Goal: Information Seeking & Learning: Learn about a topic

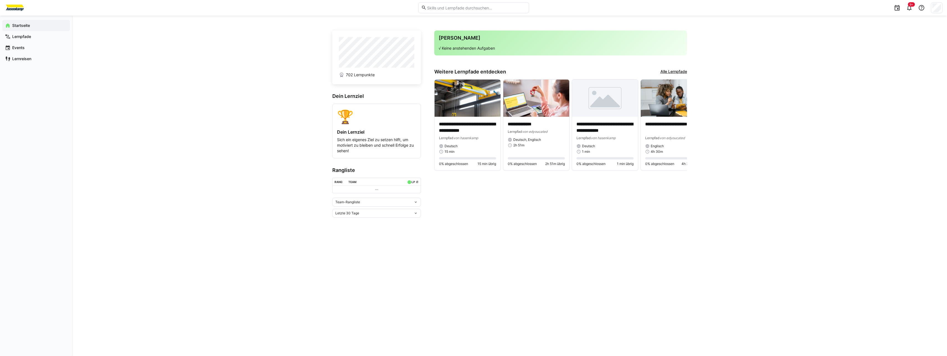
click at [664, 74] on link "Alle Lernpfade" at bounding box center [673, 72] width 27 height 6
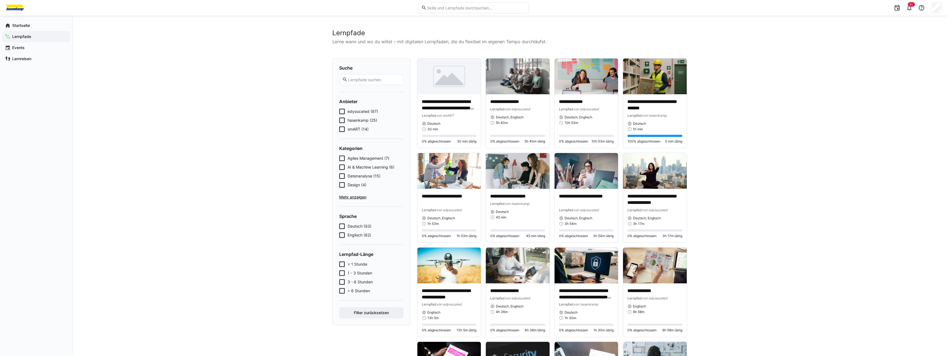
click at [342, 120] on icon at bounding box center [342, 121] width 6 height 6
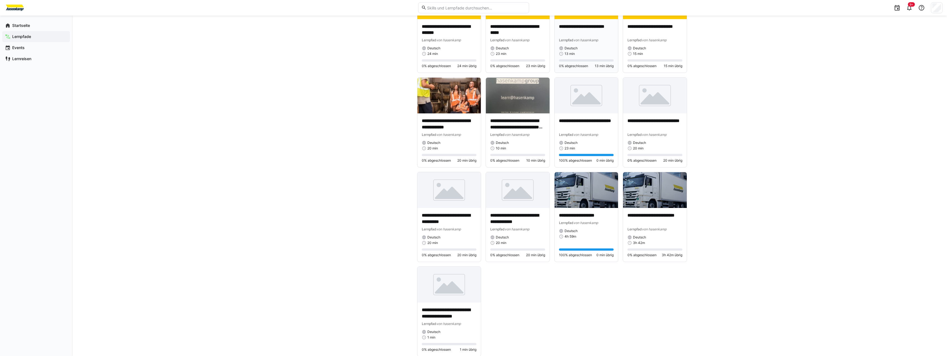
scroll to position [360, 0]
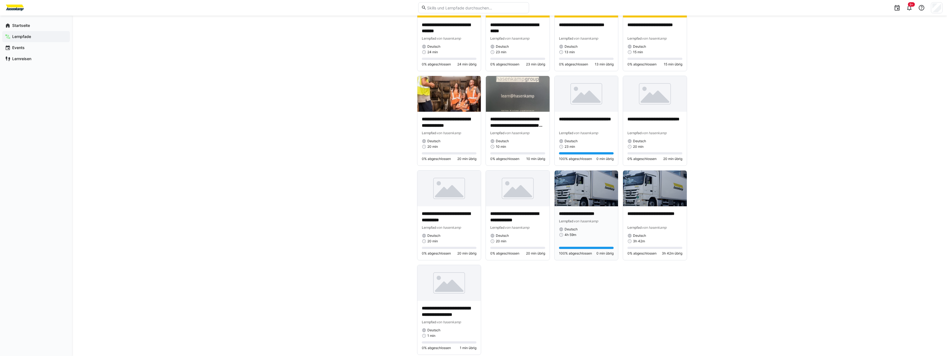
click at [587, 196] on img at bounding box center [587, 188] width 64 height 36
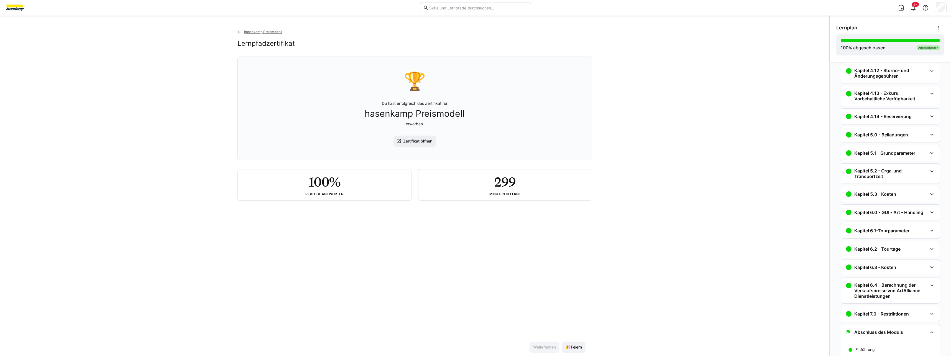
scroll to position [310, 0]
click at [325, 190] on h2 "100%" at bounding box center [324, 182] width 32 height 16
click at [263, 33] on span "hasenkamp Preismodell" at bounding box center [263, 32] width 38 height 4
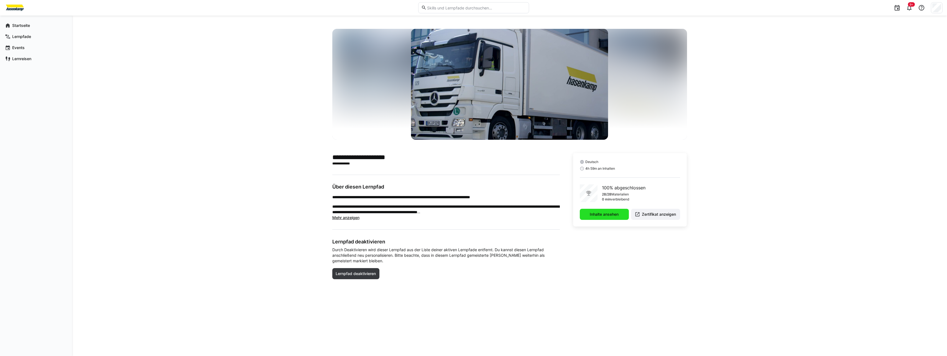
click at [590, 216] on span "Inhalte ansehen" at bounding box center [604, 214] width 30 height 6
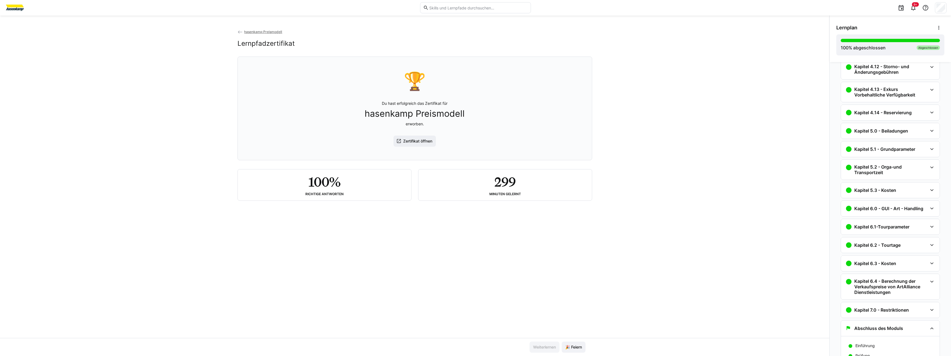
scroll to position [313, 0]
click at [908, 121] on app-classroom-navigation "Kapitel 1.0 - Problemstellung Problemstellung 19 min Kapitel 2.0 - Schulung und…" at bounding box center [890, 74] width 108 height 637
drag, startPoint x: 908, startPoint y: 121, endPoint x: 885, endPoint y: 117, distance: 23.1
click at [885, 117] on div "Kapitel 4.14 - Reservierung" at bounding box center [890, 112] width 99 height 16
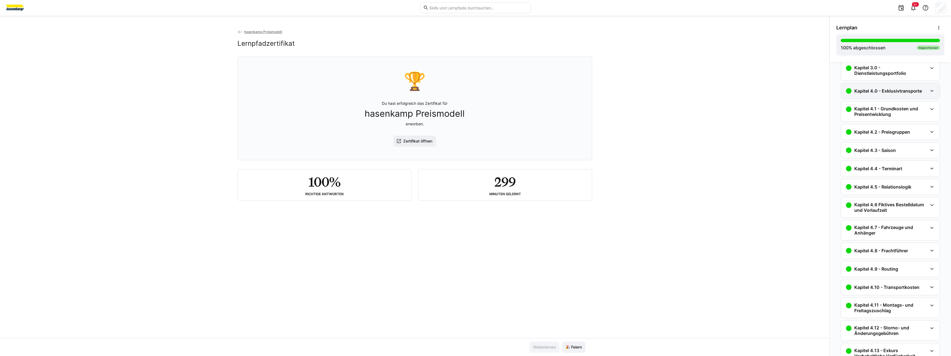
scroll to position [0, 0]
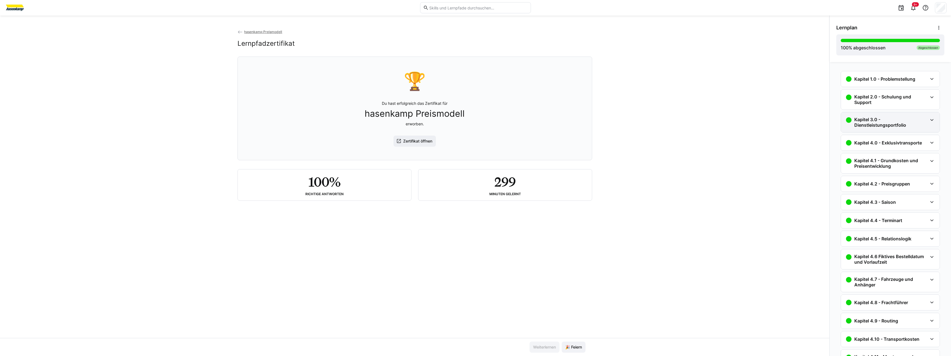
click at [876, 121] on h3 "Kapitel 3.0 - Dienstleistungsportfolio" at bounding box center [891, 122] width 73 height 11
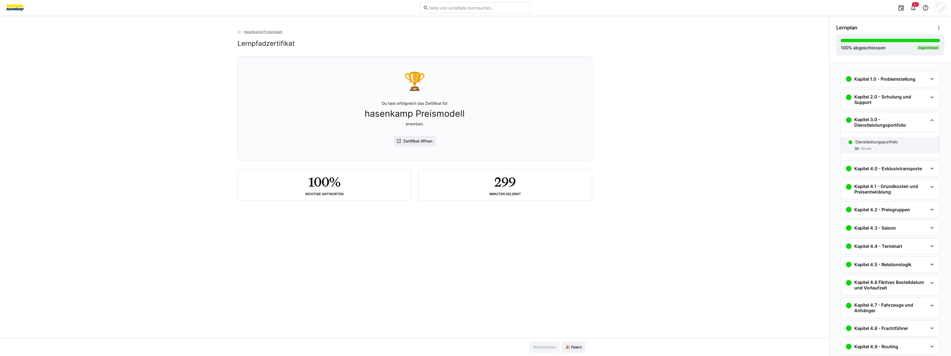
click at [859, 142] on p "Dienstleistungsportfolio" at bounding box center [877, 142] width 42 height 6
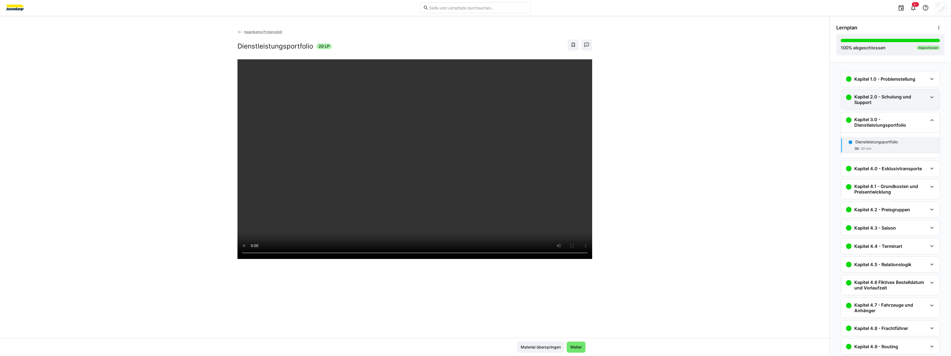
click at [860, 104] on h3 "Kapitel 2.0 - Schulung und Support" at bounding box center [891, 99] width 73 height 11
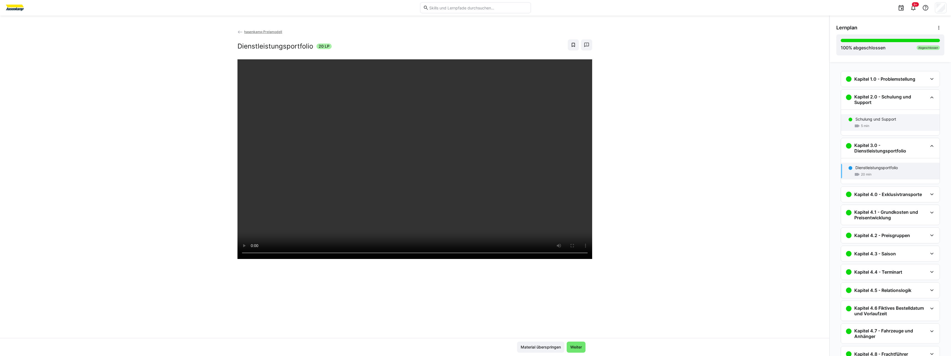
click at [866, 120] on p "Schulung und Support" at bounding box center [876, 119] width 41 height 6
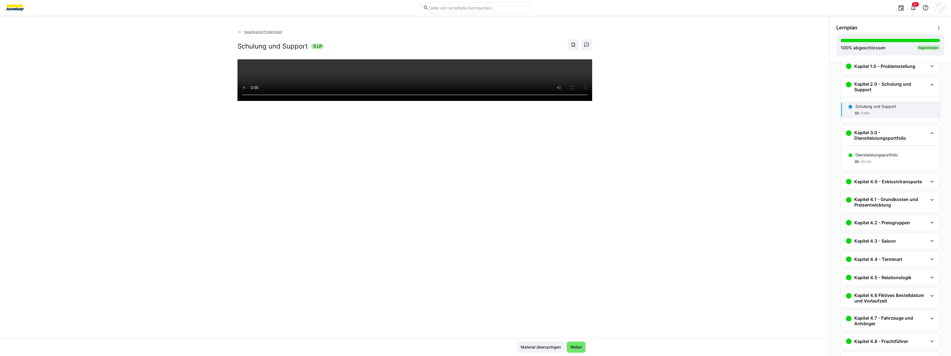
scroll to position [27, 0]
